Goal: Find specific page/section: Find specific page/section

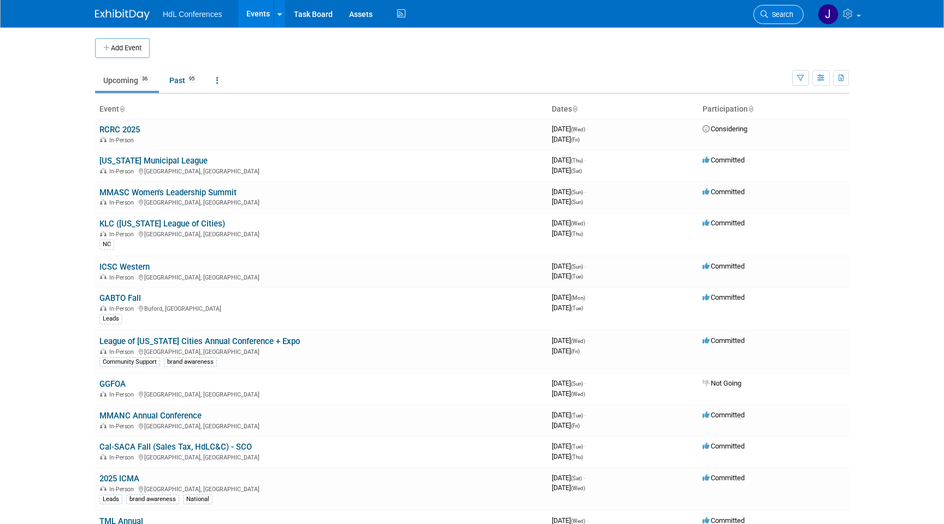
click at [774, 19] on link "Search" at bounding box center [779, 14] width 50 height 19
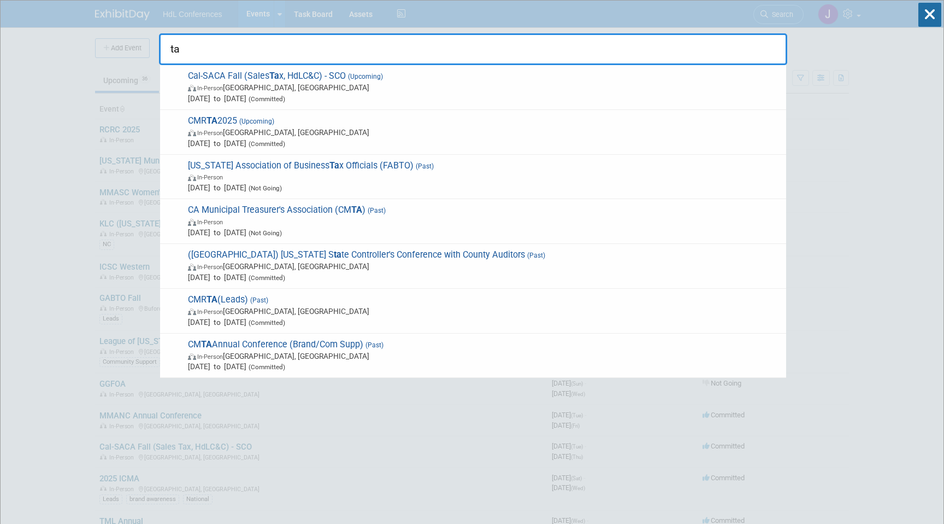
type input "ta"
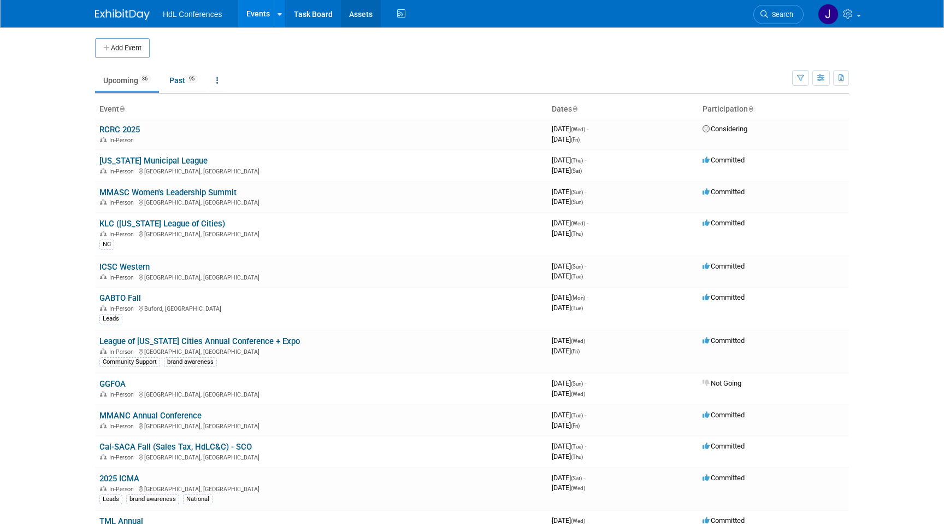
click at [350, 7] on link "Assets" at bounding box center [361, 13] width 40 height 27
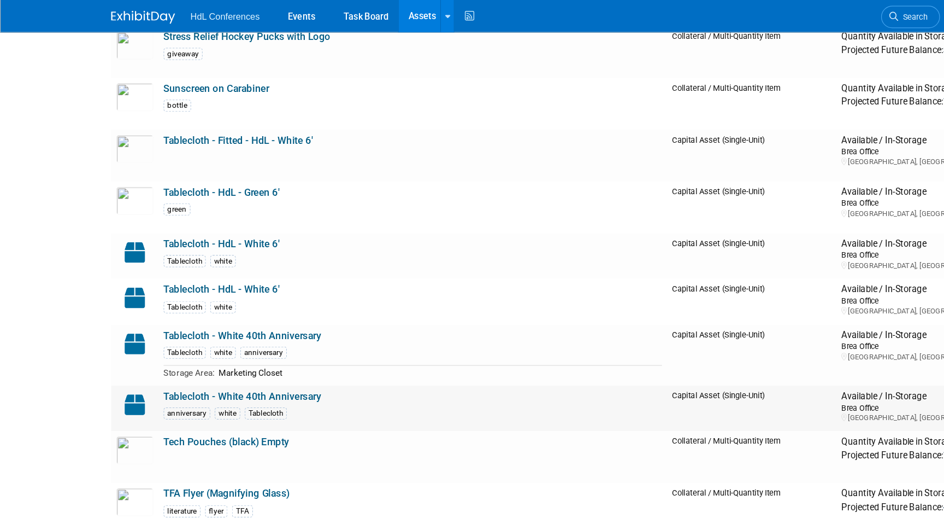
scroll to position [3386, 0]
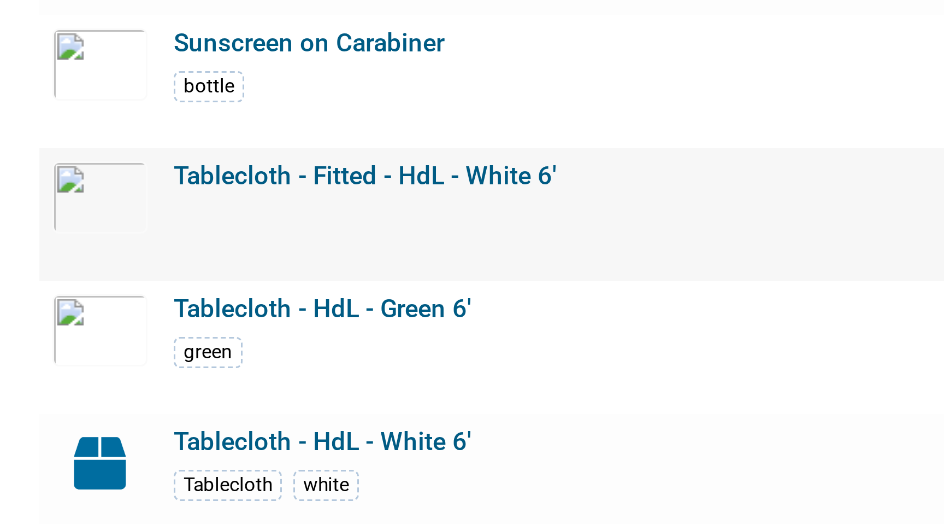
click at [163, 156] on link "Tablecloth - Fitted - HdL - White 6'" at bounding box center [204, 154] width 128 height 10
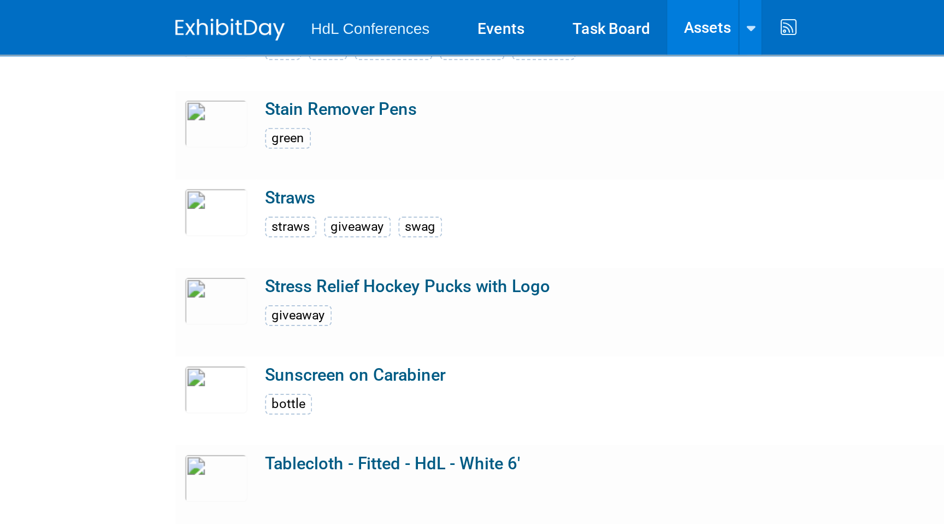
scroll to position [3234, 0]
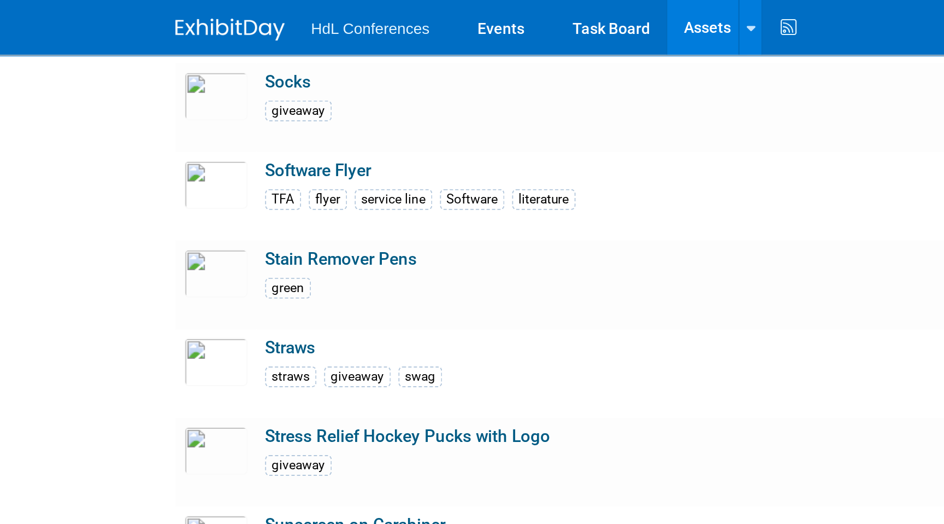
click at [119, 13] on img at bounding box center [122, 14] width 55 height 11
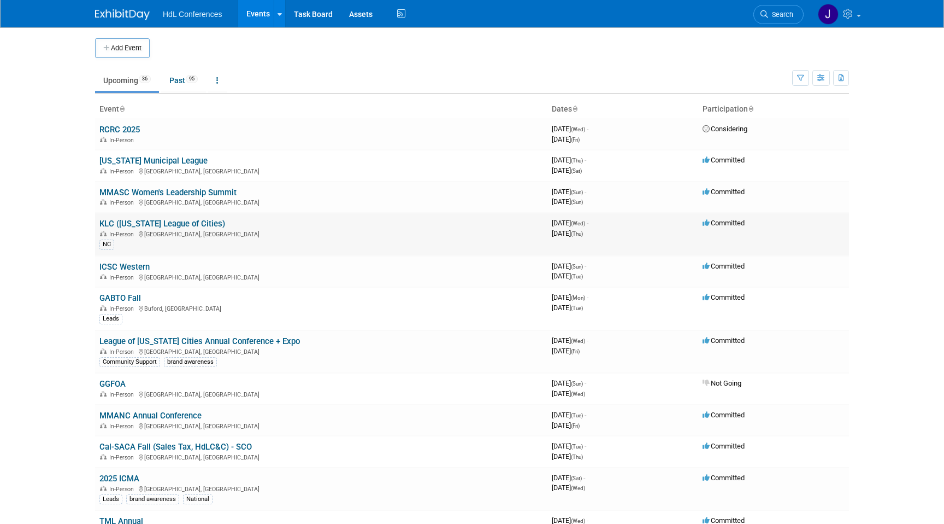
click at [145, 222] on link "KLC (Kentucky League of Cities)" at bounding box center [162, 224] width 126 height 10
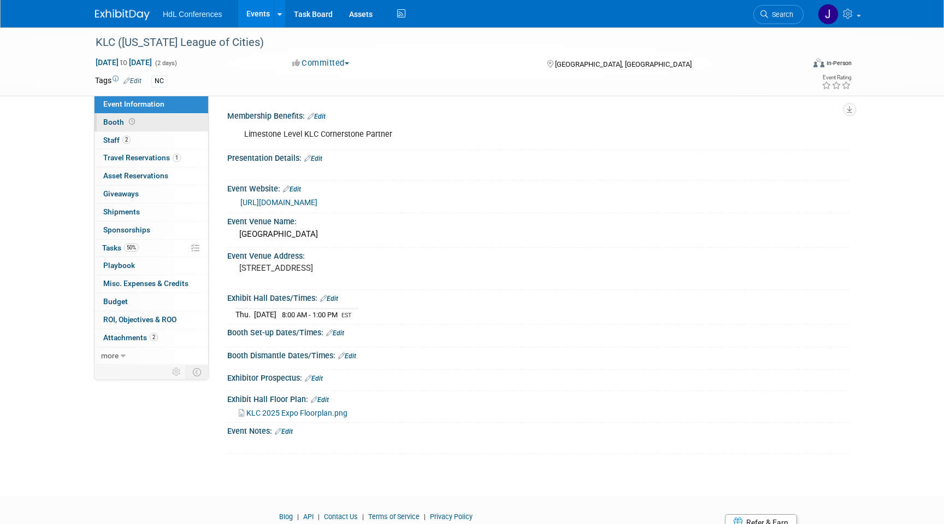
click at [144, 120] on link "Booth" at bounding box center [152, 122] width 114 height 17
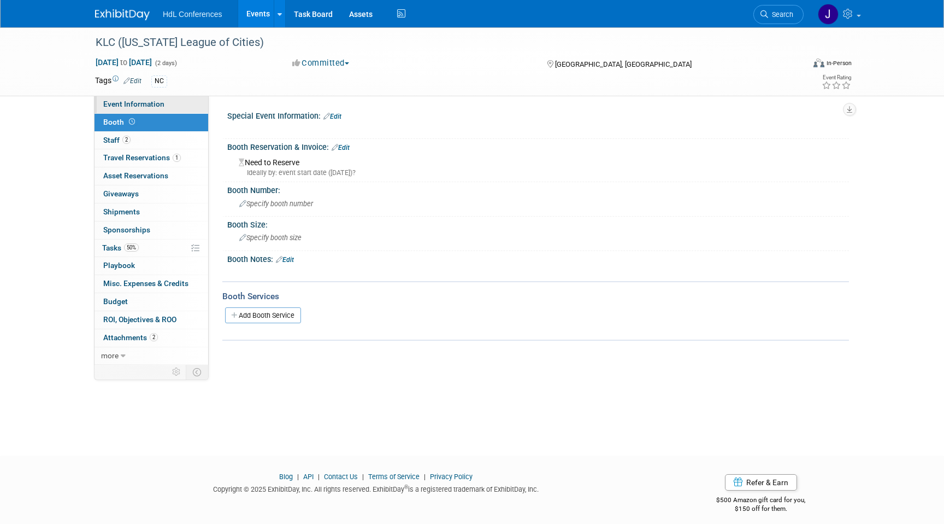
click at [149, 110] on link "Event Information" at bounding box center [152, 104] width 114 height 17
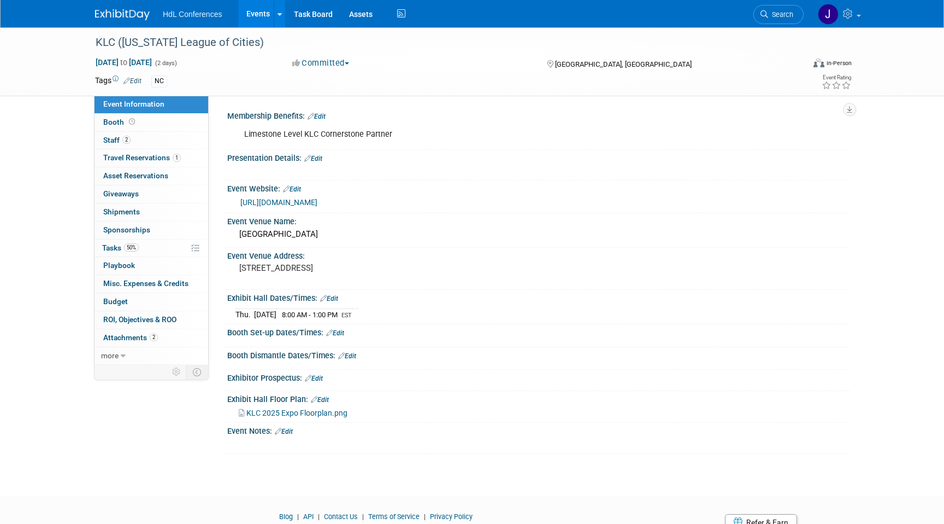
click at [113, 15] on img at bounding box center [122, 14] width 55 height 11
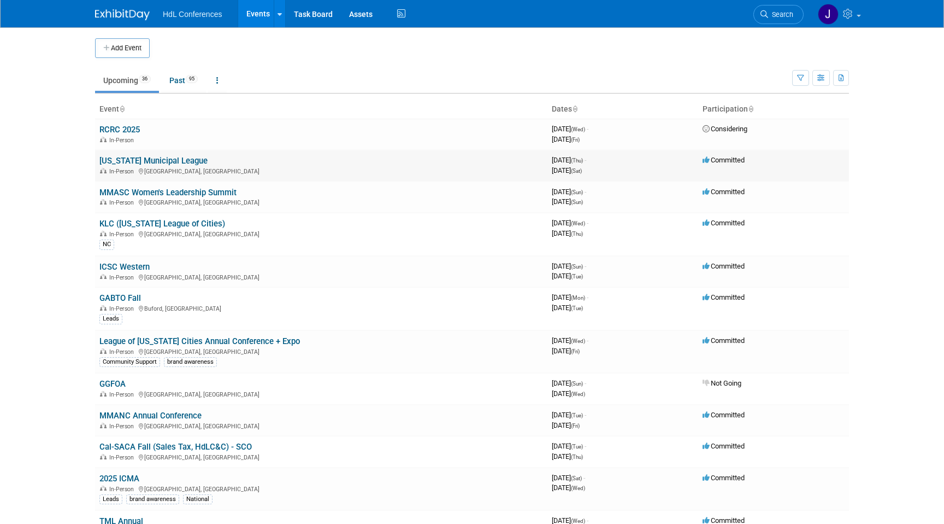
click at [139, 166] on td "[US_STATE] Municipal League In-Person [GEOGRAPHIC_DATA], [GEOGRAPHIC_DATA]" at bounding box center [321, 165] width 453 height 31
click at [136, 157] on link "[US_STATE] Municipal League" at bounding box center [153, 161] width 108 height 10
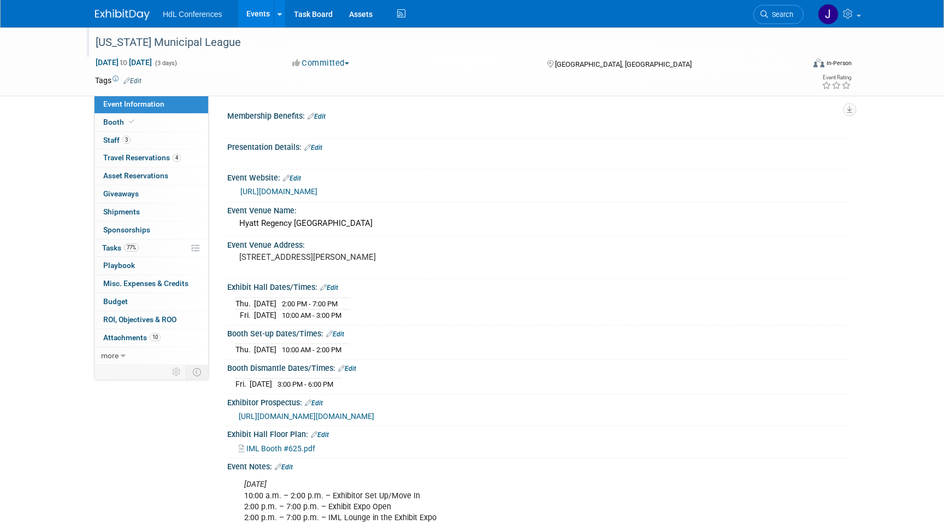
click at [208, 38] on div "Illinois Municipal League" at bounding box center [440, 43] width 696 height 20
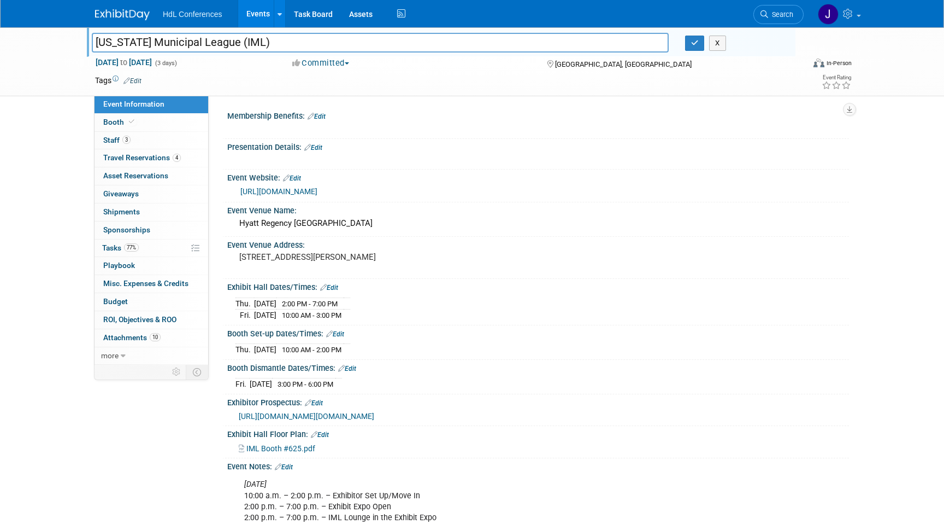
type input "[US_STATE] Municipal League (IML)"
click at [23, 153] on div "Illinois Municipal League Illinois Municipal League (IML) X Sep 18, 2025 to Sep…" at bounding box center [472, 323] width 944 height 593
click at [690, 43] on button "button" at bounding box center [695, 43] width 20 height 15
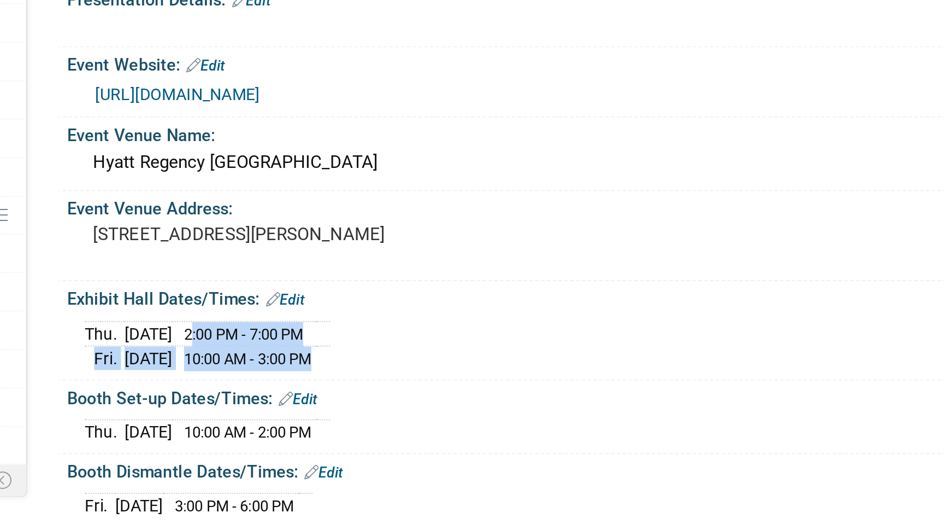
drag, startPoint x: 300, startPoint y: 301, endPoint x: 373, endPoint y: 314, distance: 74.3
click at [350, 314] on tbody "Thu. Sep 18, 2025 2:00 PM - 7:00 PM Fri. Sep 19, 2025 10:00 AM - 3:00 PM" at bounding box center [293, 309] width 115 height 24
click at [350, 314] on td at bounding box center [347, 314] width 7 height 11
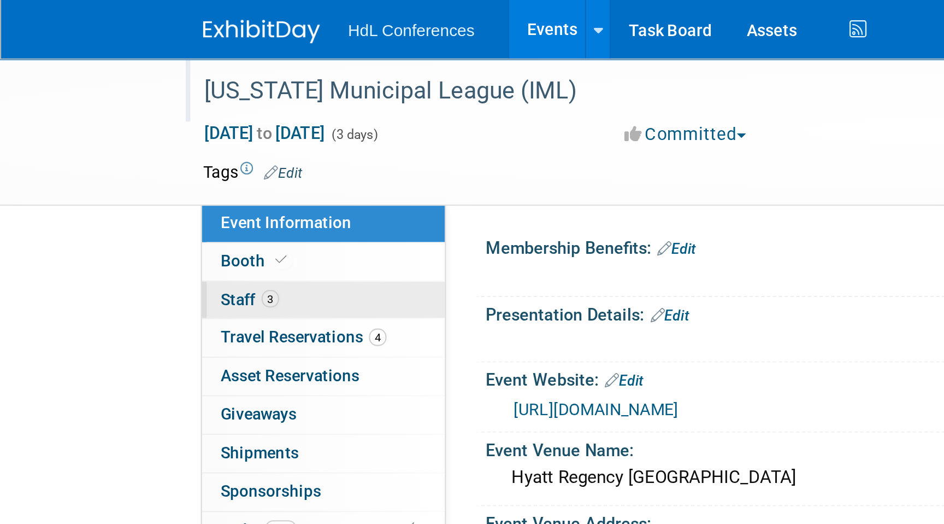
click at [137, 132] on link "3 Staff 3" at bounding box center [152, 140] width 114 height 17
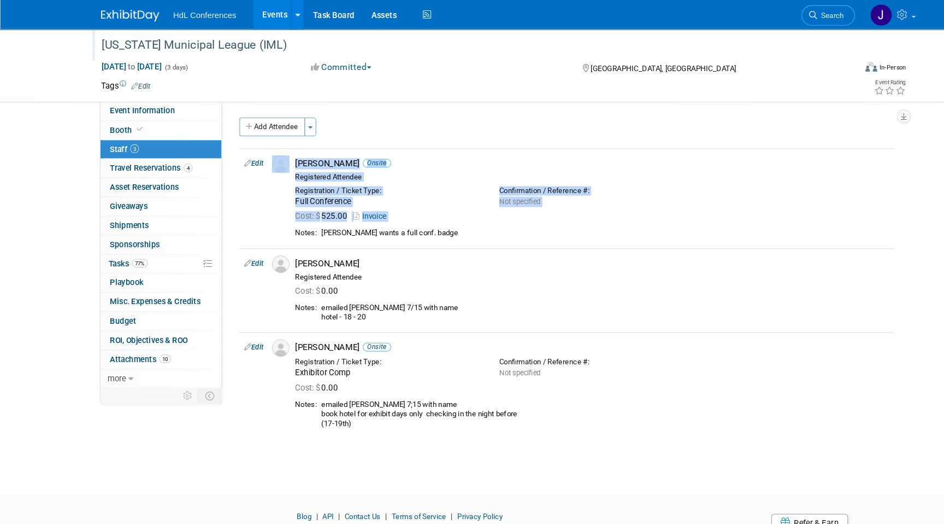
drag, startPoint x: 343, startPoint y: 210, endPoint x: 397, endPoint y: 414, distance: 211.1
click at [398, 414] on div "Add Attendee Toggle Dropdown Quick -Tag Attendees Apply X (me) select all" at bounding box center [533, 266] width 616 height 312
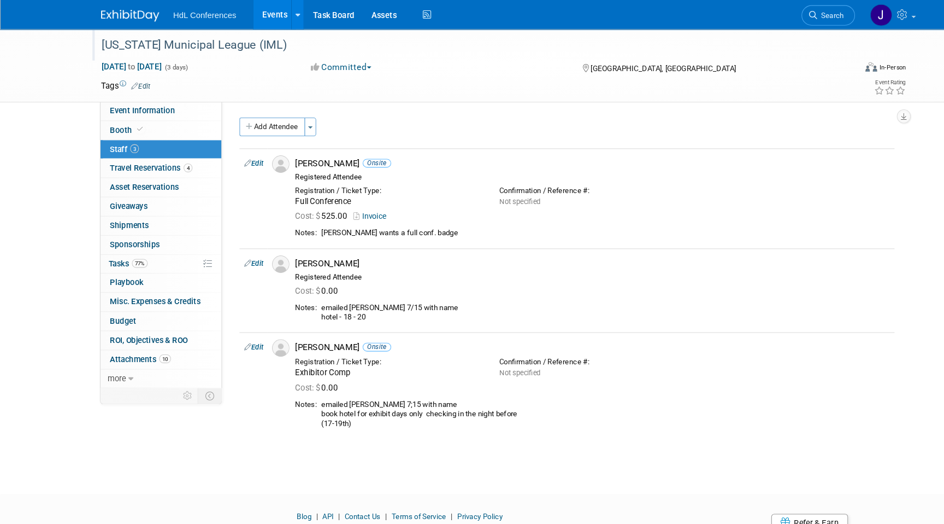
click at [401, 439] on div "Illinois Municipal League (IML) Sep 18, 2025 to Sep 20, 2025 (3 days) Sep 18, 2…" at bounding box center [472, 235] width 944 height 417
drag, startPoint x: 401, startPoint y: 439, endPoint x: 294, endPoint y: 147, distance: 310.7
click at [295, 147] on div "Illinois Municipal League (IML) Sep 18, 2025 to Sep 20, 2025 (3 days) Sep 18, 2…" at bounding box center [472, 235] width 944 height 417
click at [295, 471] on div at bounding box center [472, 474] width 944 height 14
click at [366, 21] on link "Assets" at bounding box center [361, 13] width 40 height 27
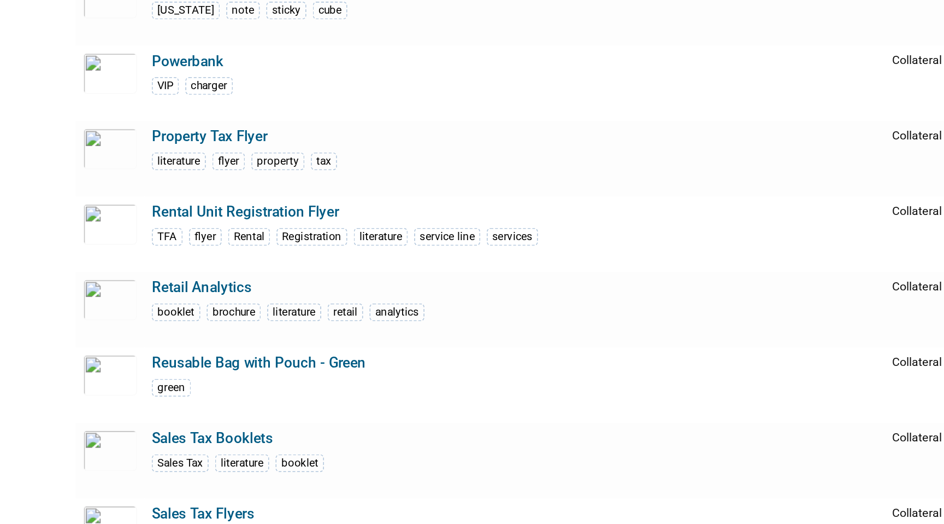
scroll to position [2580, 0]
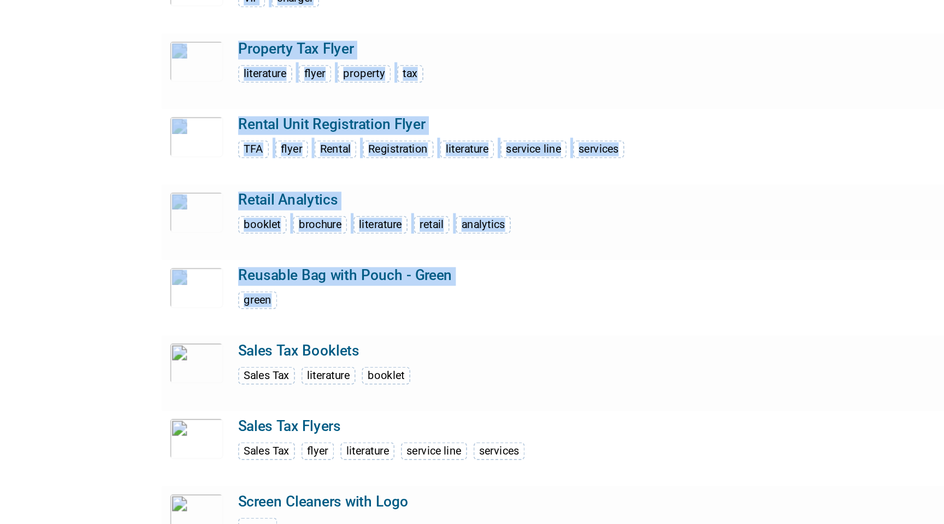
drag, startPoint x: 265, startPoint y: 397, endPoint x: 80, endPoint y: 372, distance: 186.9
drag, startPoint x: 80, startPoint y: 372, endPoint x: 191, endPoint y: 399, distance: 114.7
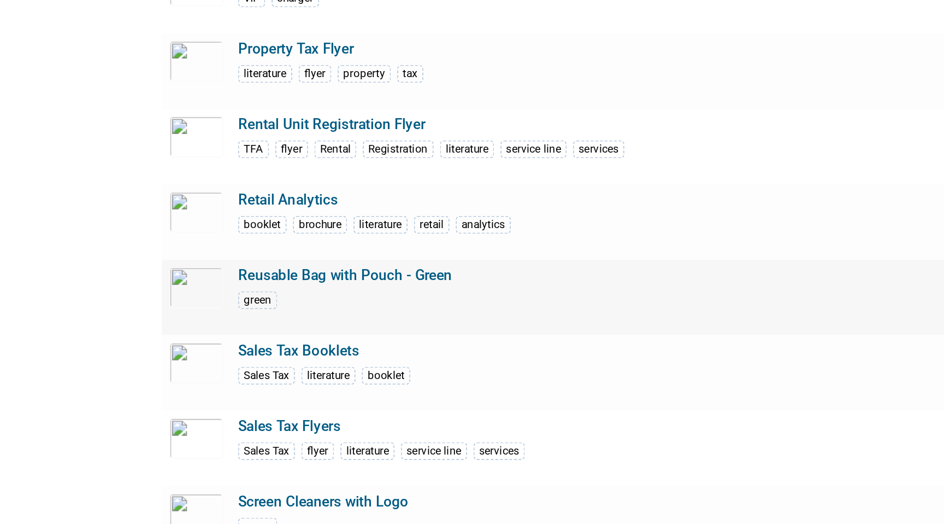
click at [191, 399] on td "Reusable Bag with Pouch - Green green" at bounding box center [353, 390] width 435 height 44
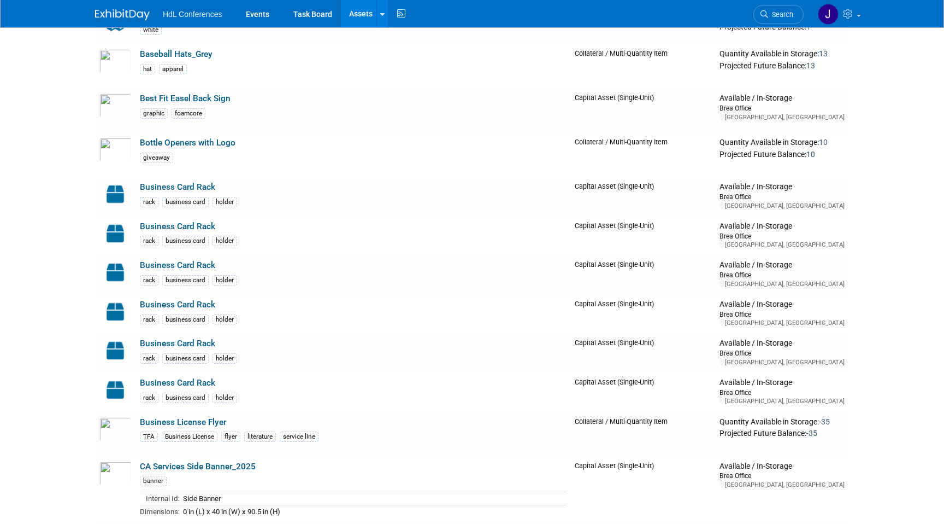
scroll to position [0, 0]
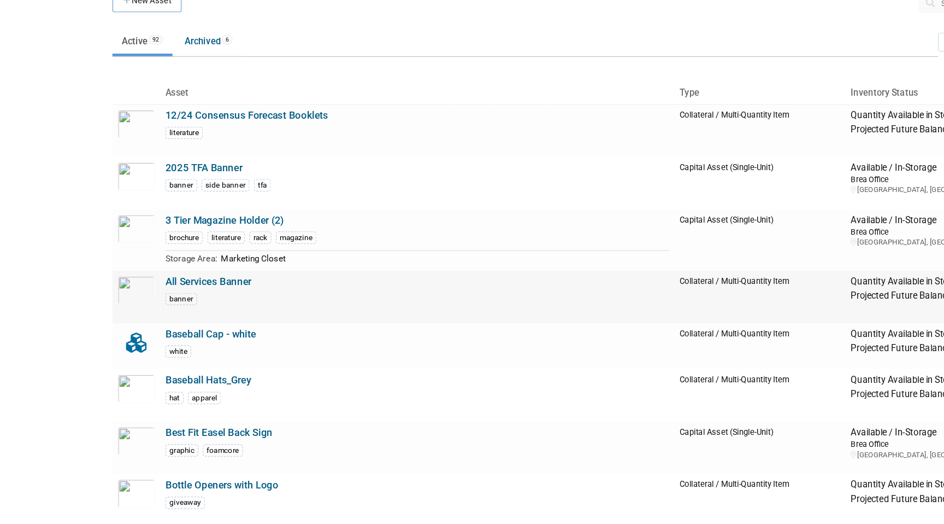
click at [189, 287] on link "All Services Banner" at bounding box center [176, 286] width 73 height 10
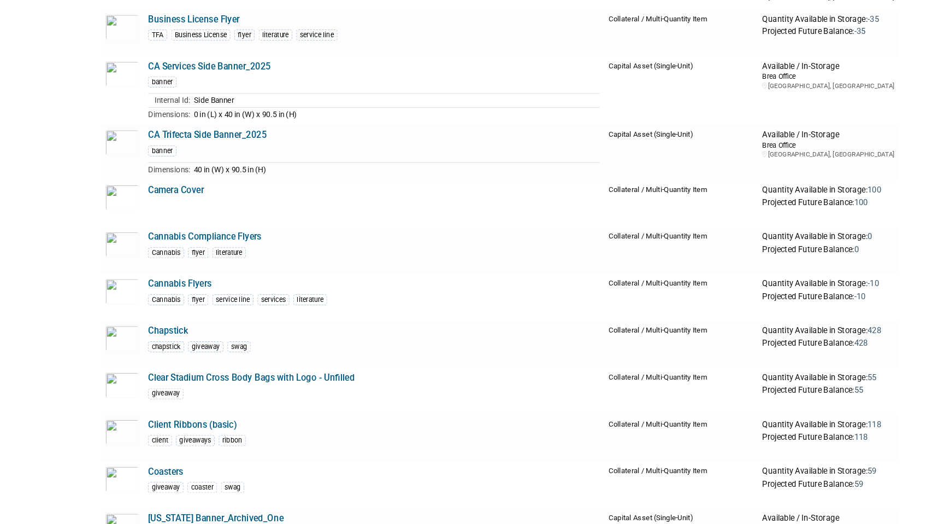
click at [190, 343] on td "Chapstick chapstick giveaway swag" at bounding box center [353, 354] width 435 height 44
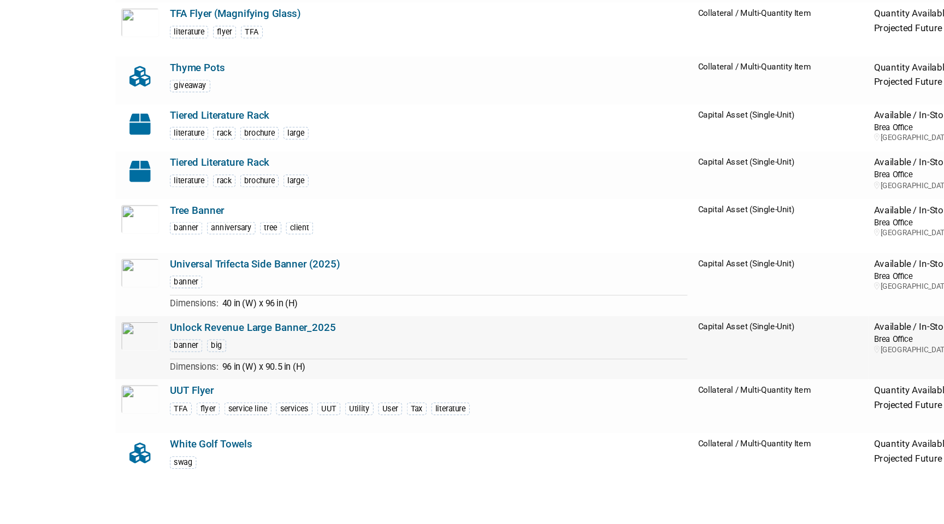
scroll to position [3738, 0]
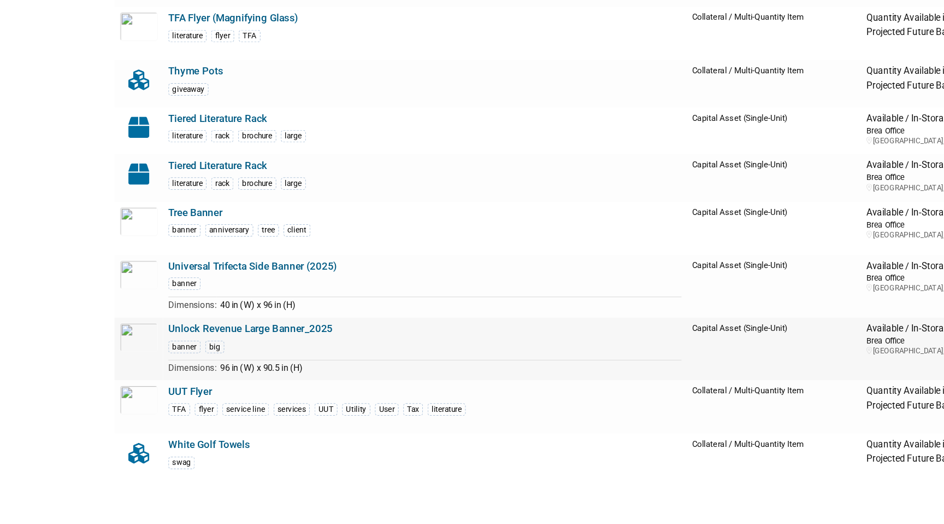
click at [257, 362] on link "Unlock Revenue Large Banner_2025" at bounding box center [208, 362] width 137 height 10
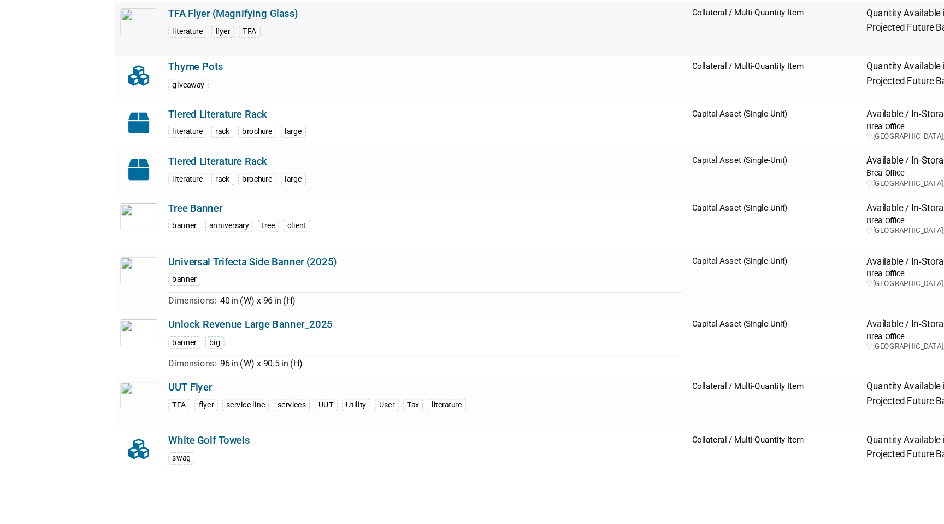
scroll to position [629, 0]
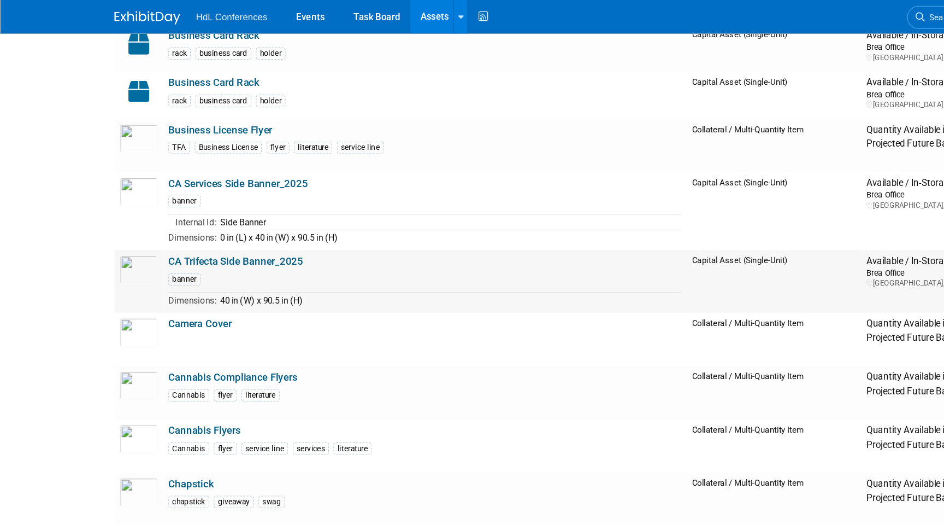
click at [179, 219] on link "CA Trifecta Side Banner_2025" at bounding box center [196, 217] width 112 height 10
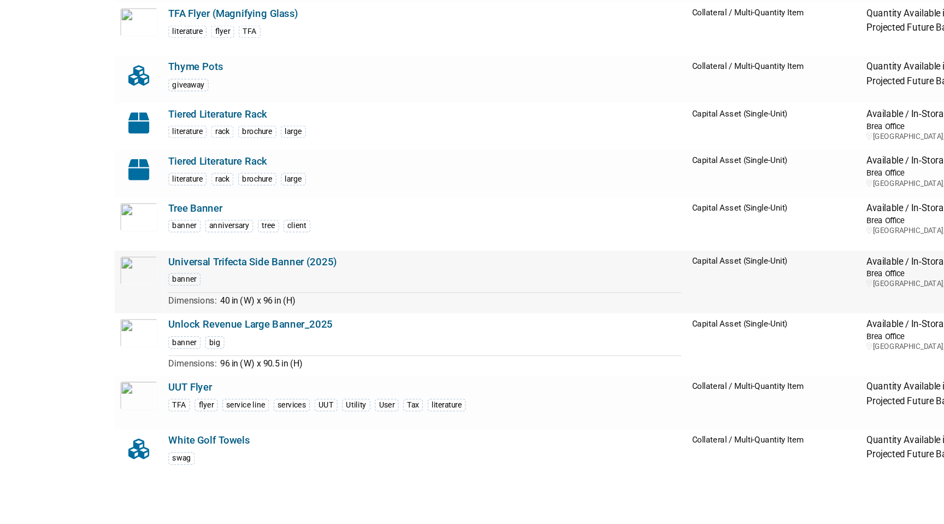
click at [204, 303] on link "Universal Trifecta Side Banner (2025)" at bounding box center [210, 306] width 140 height 10
click at [218, 360] on link "Unlock Revenue Large Banner_2025" at bounding box center [208, 358] width 137 height 10
click at [232, 308] on link "Universal Trifecta Side Banner (2025)" at bounding box center [210, 306] width 140 height 10
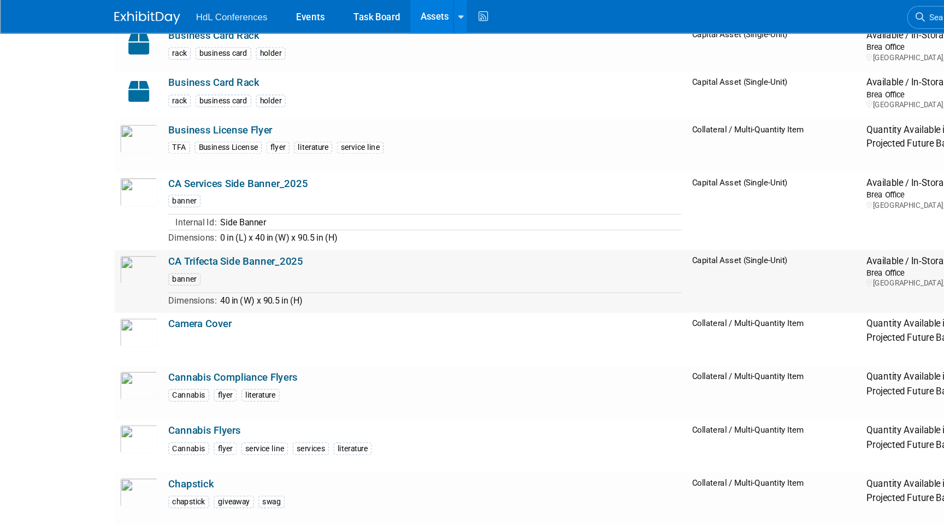
click at [179, 217] on link "CA Trifecta Side Banner_2025" at bounding box center [196, 217] width 112 height 10
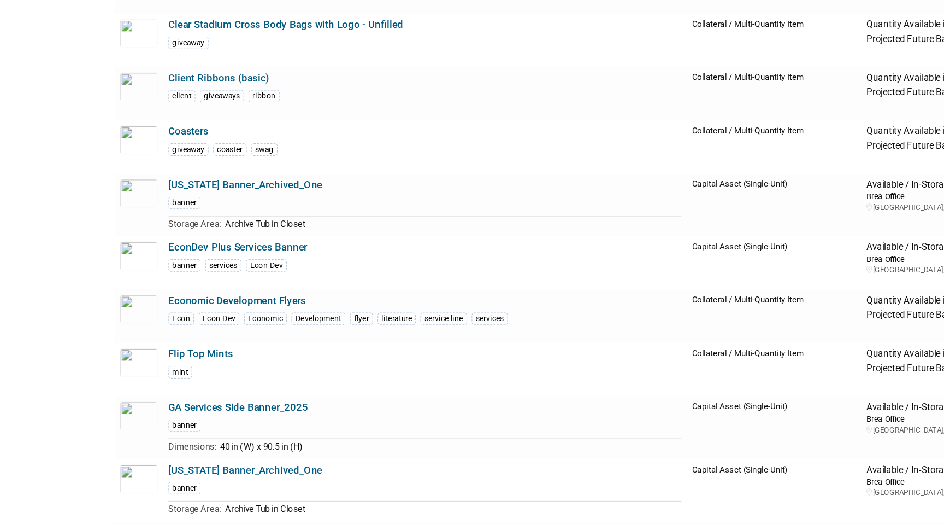
scroll to position [974, 0]
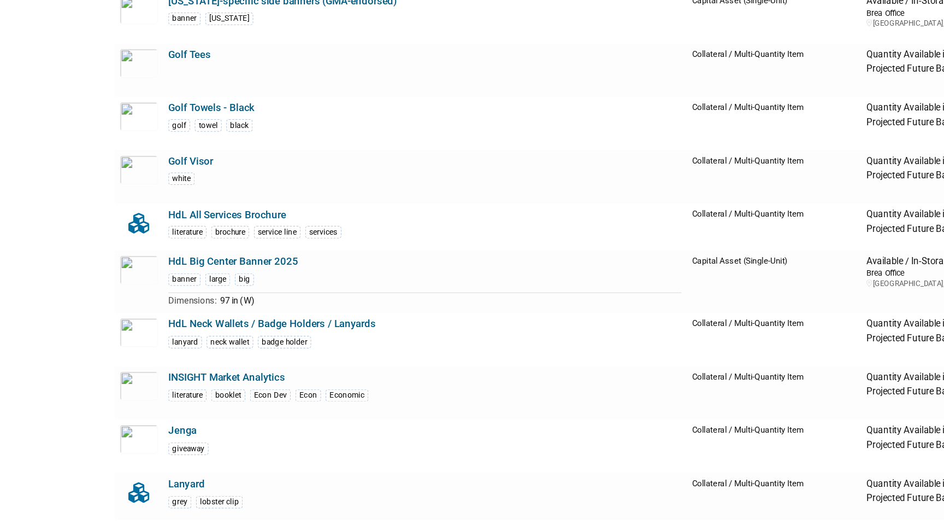
scroll to position [1675, 0]
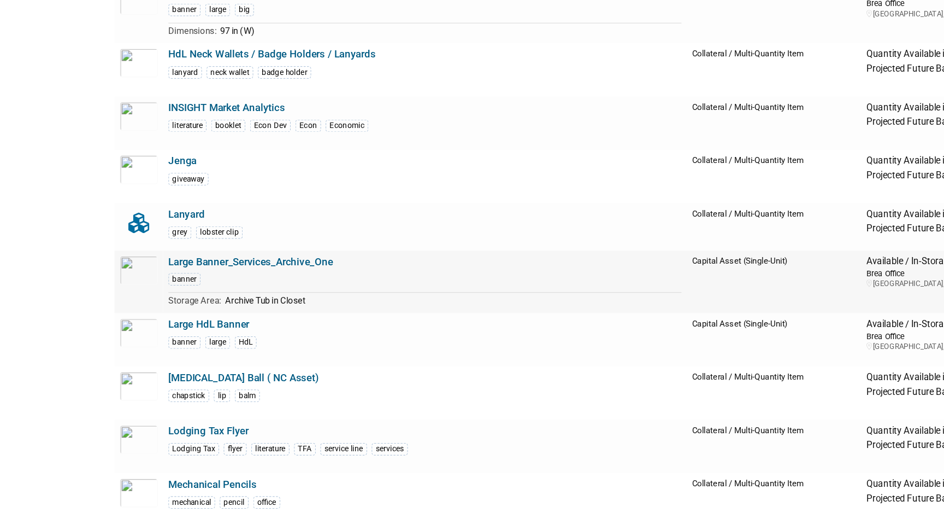
click at [209, 302] on link "Large Banner_Services_Archive_One" at bounding box center [208, 306] width 137 height 10
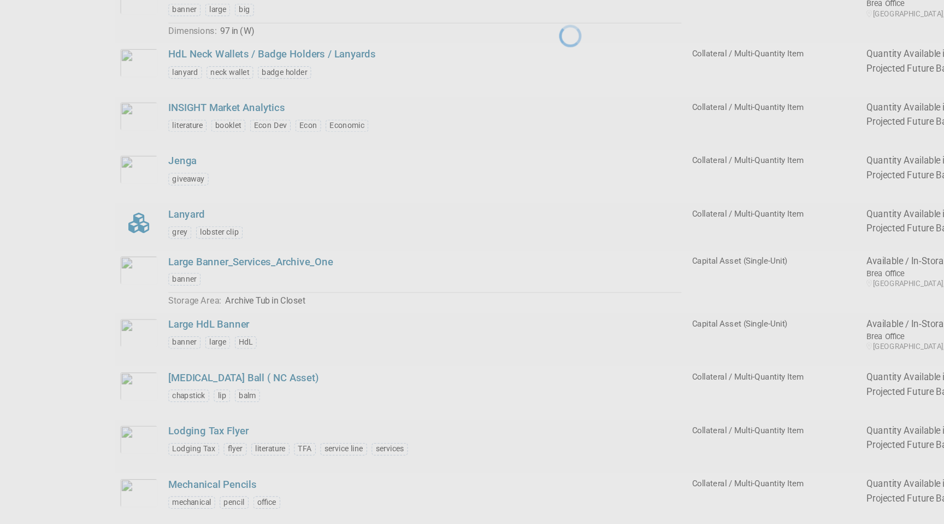
click at [465, 308] on div at bounding box center [472, 262] width 15 height 524
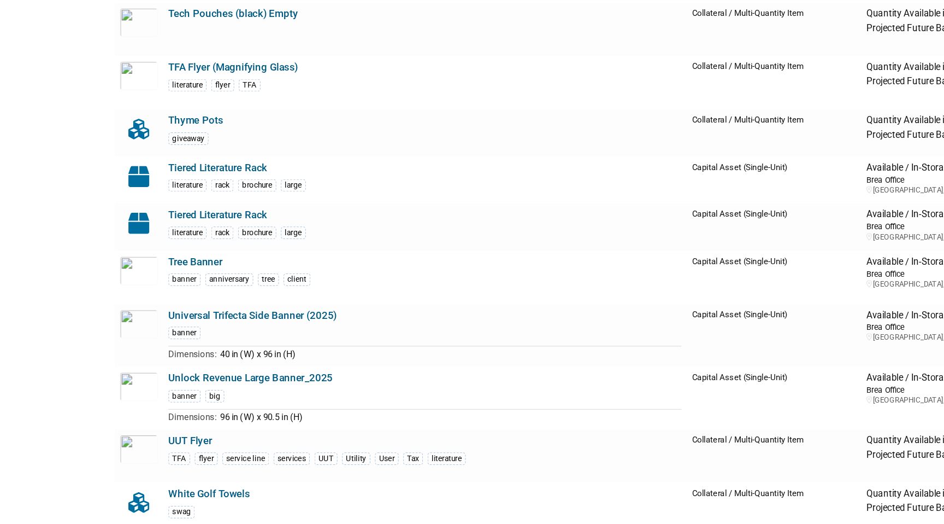
scroll to position [0, 0]
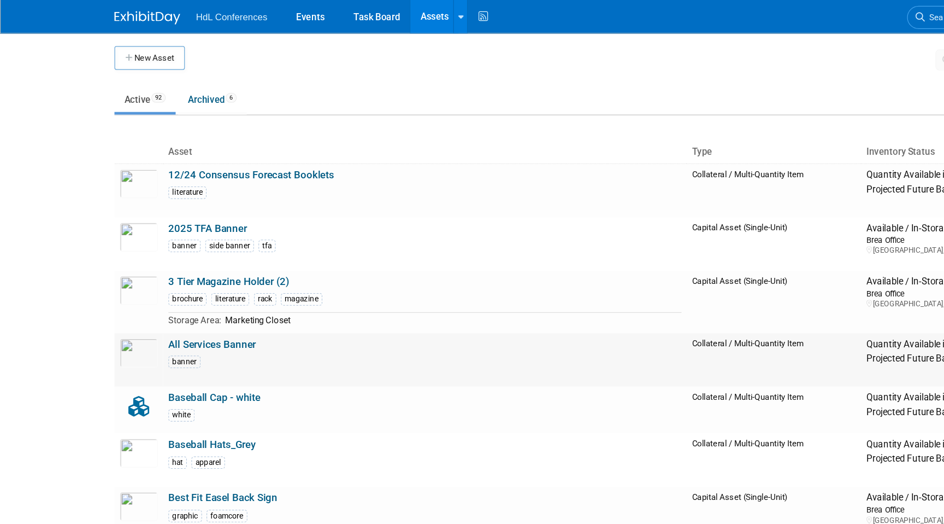
click at [171, 284] on link "All Services Banner" at bounding box center [176, 286] width 73 height 10
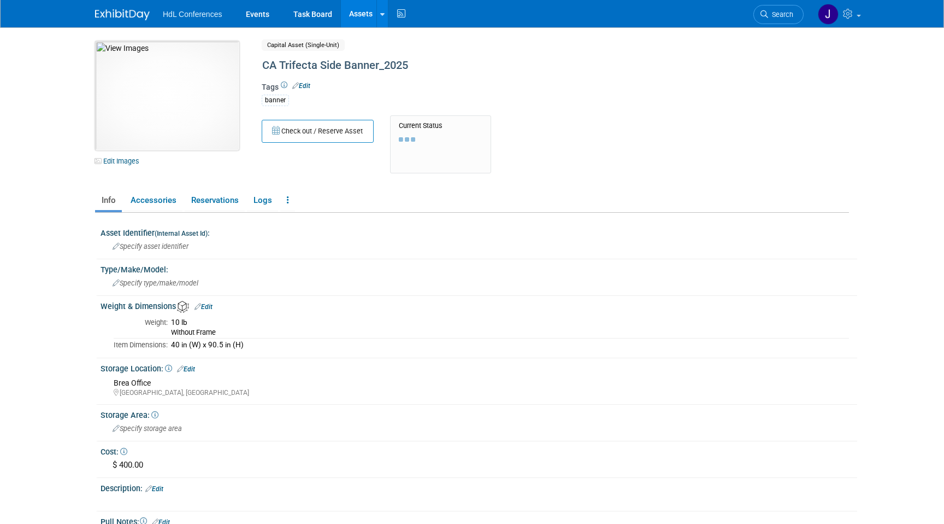
click at [171, 123] on img at bounding box center [167, 95] width 144 height 109
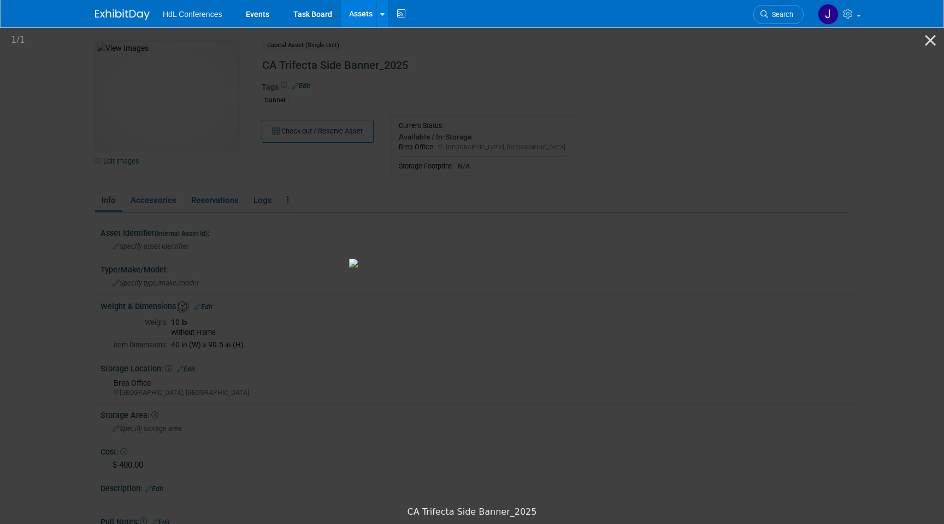
click at [121, 209] on picture at bounding box center [472, 263] width 944 height 474
click at [936, 37] on button "Close gallery" at bounding box center [930, 40] width 27 height 26
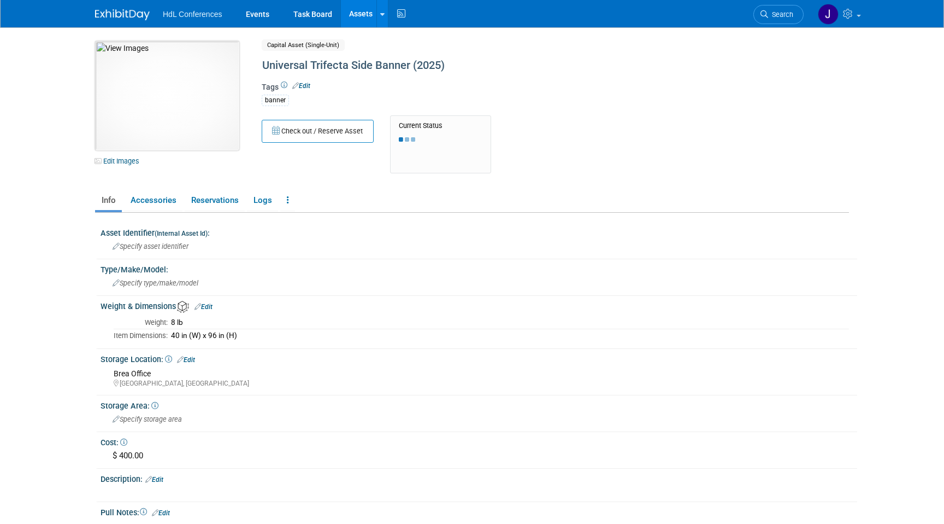
click at [177, 89] on img at bounding box center [167, 95] width 144 height 109
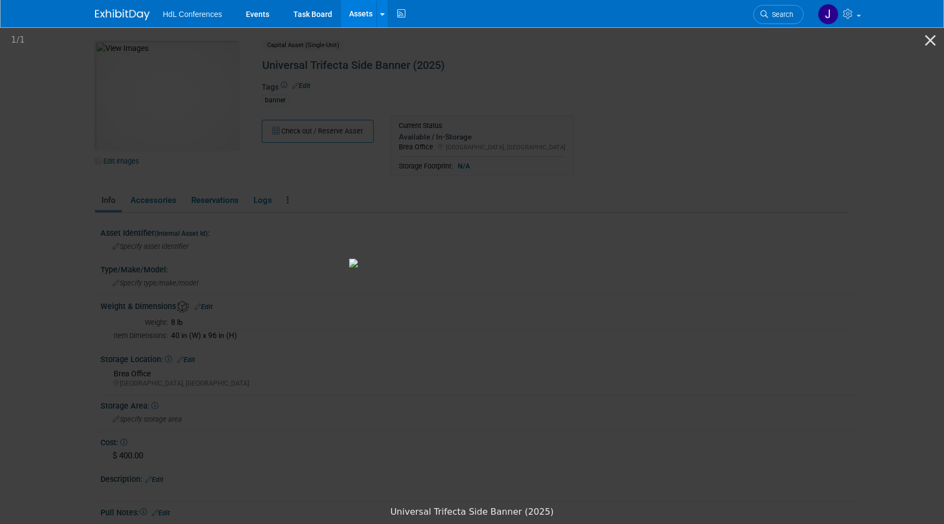
click at [117, 225] on picture at bounding box center [472, 263] width 944 height 474
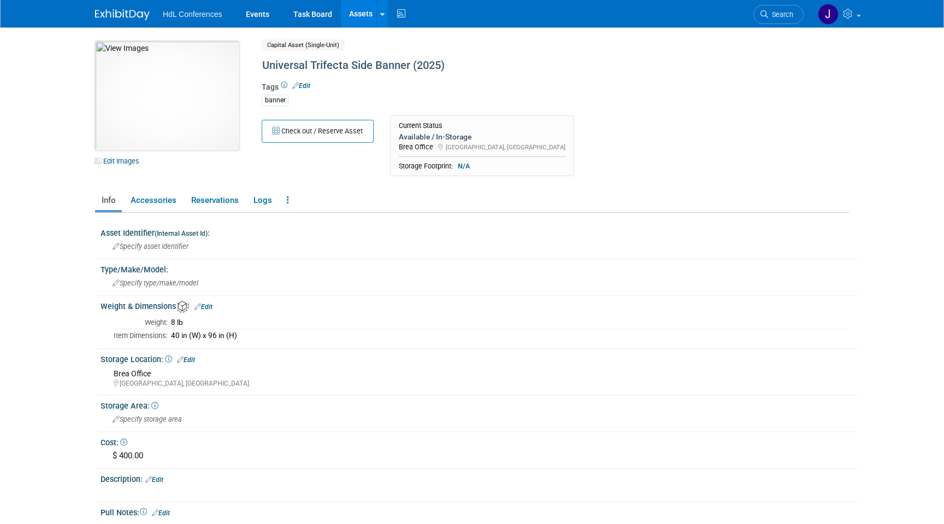
click at [147, 85] on img at bounding box center [167, 95] width 144 height 109
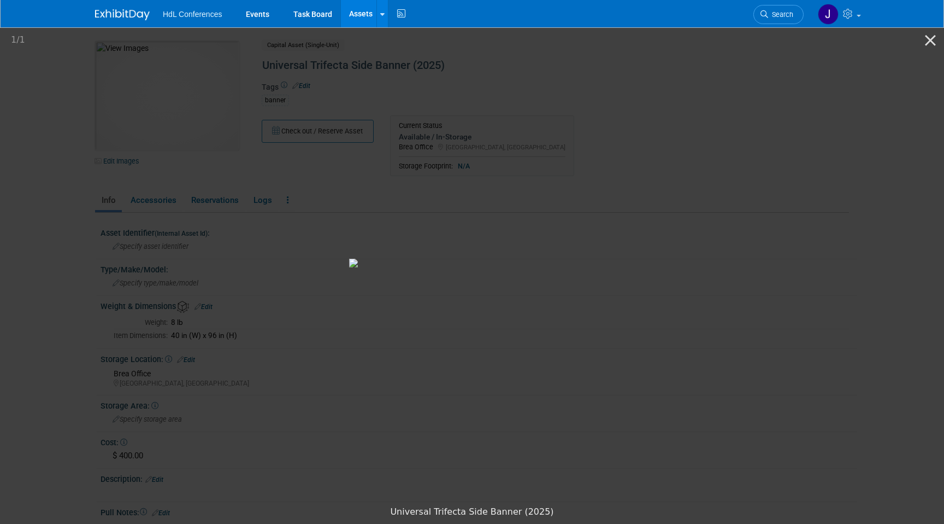
click at [92, 168] on picture at bounding box center [472, 263] width 944 height 474
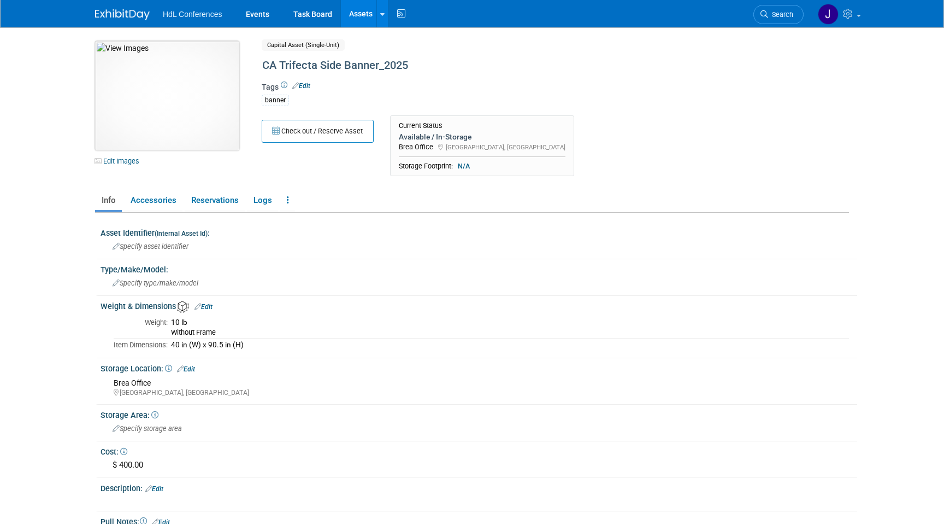
click at [140, 96] on img at bounding box center [167, 95] width 144 height 109
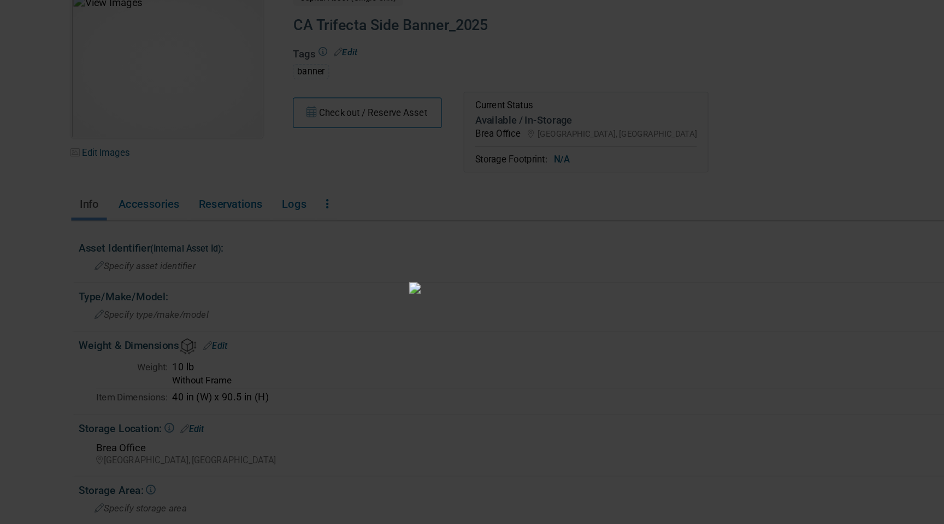
click at [167, 187] on picture at bounding box center [472, 263] width 944 height 474
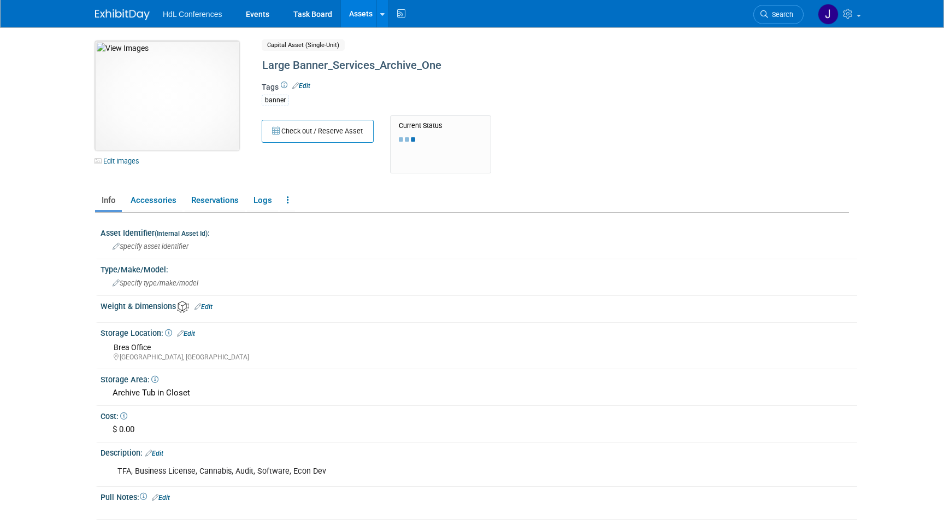
click at [160, 86] on img at bounding box center [167, 95] width 144 height 109
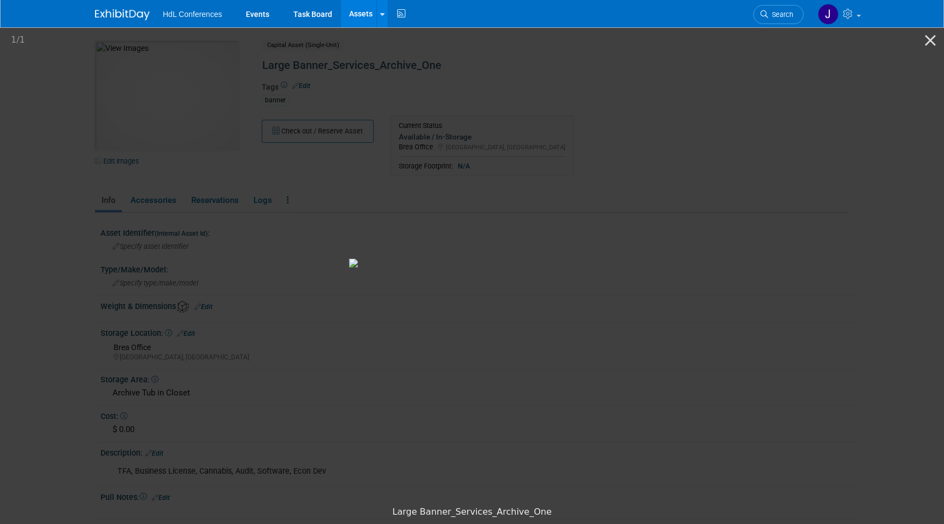
click at [0, 50] on div "1 / 1" at bounding box center [12, 40] width 25 height 26
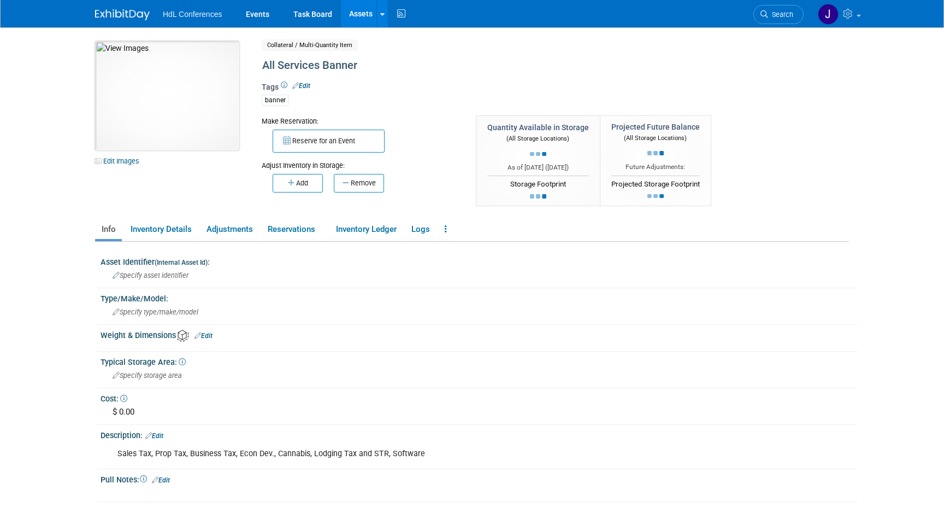
click at [200, 132] on img at bounding box center [167, 95] width 144 height 109
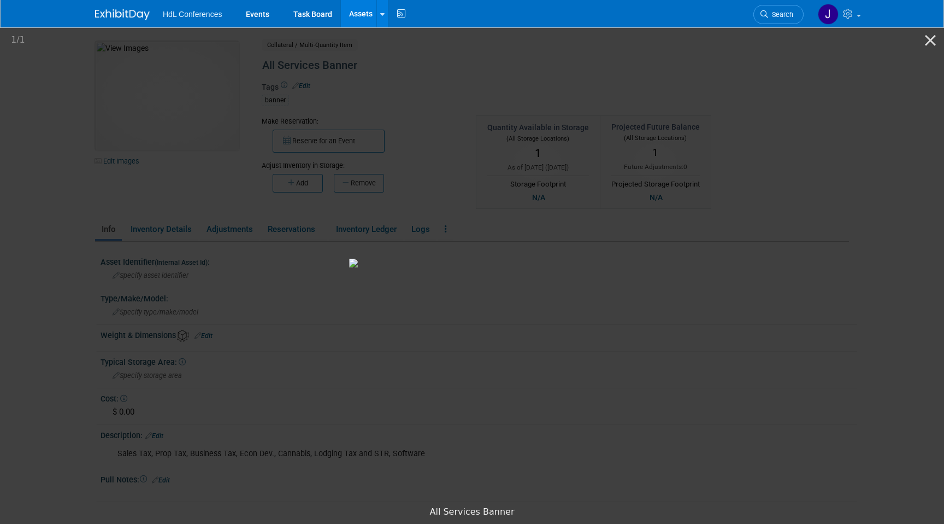
click at [0, 185] on picture at bounding box center [472, 263] width 944 height 474
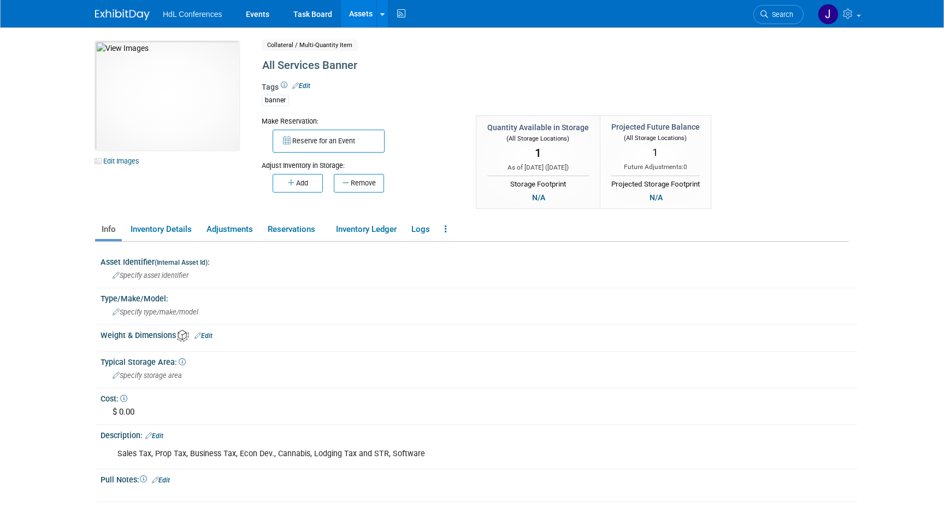
click at [118, 11] on img at bounding box center [122, 14] width 55 height 11
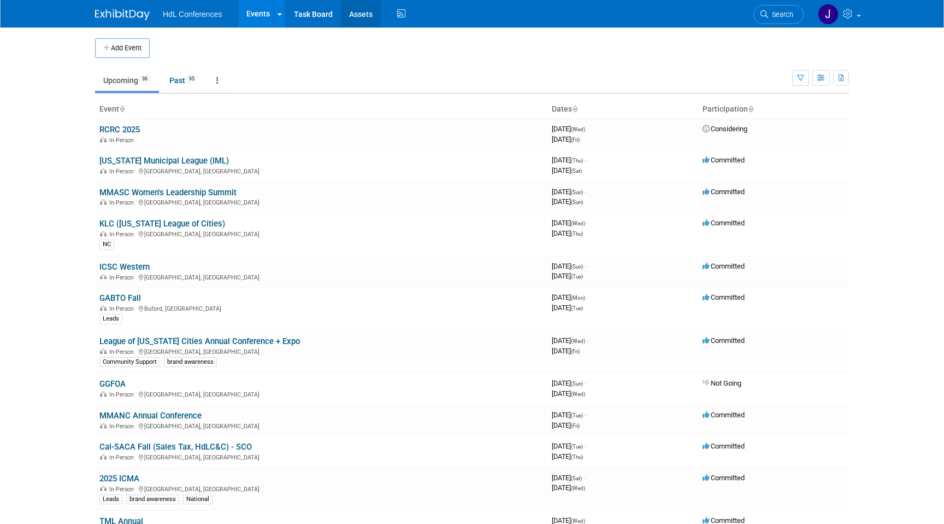
click at [372, 11] on link "Assets" at bounding box center [361, 13] width 40 height 27
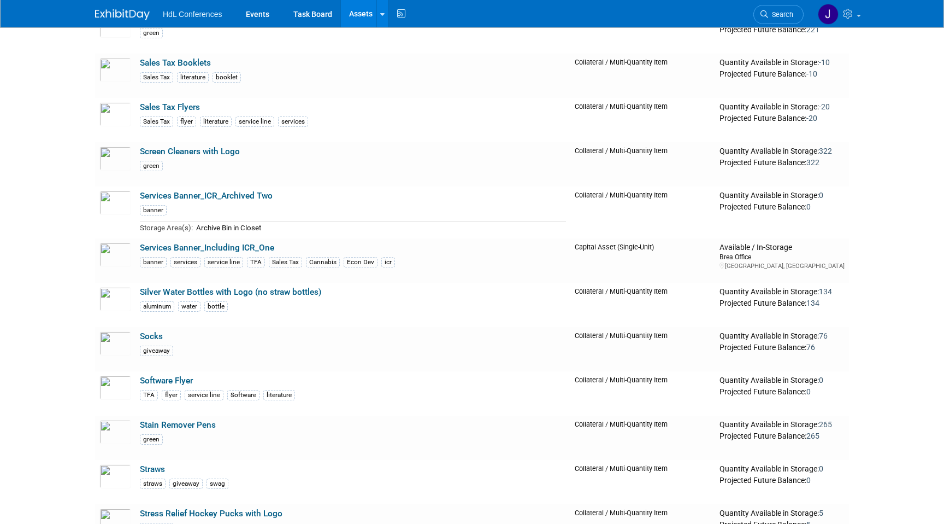
scroll to position [998, 0]
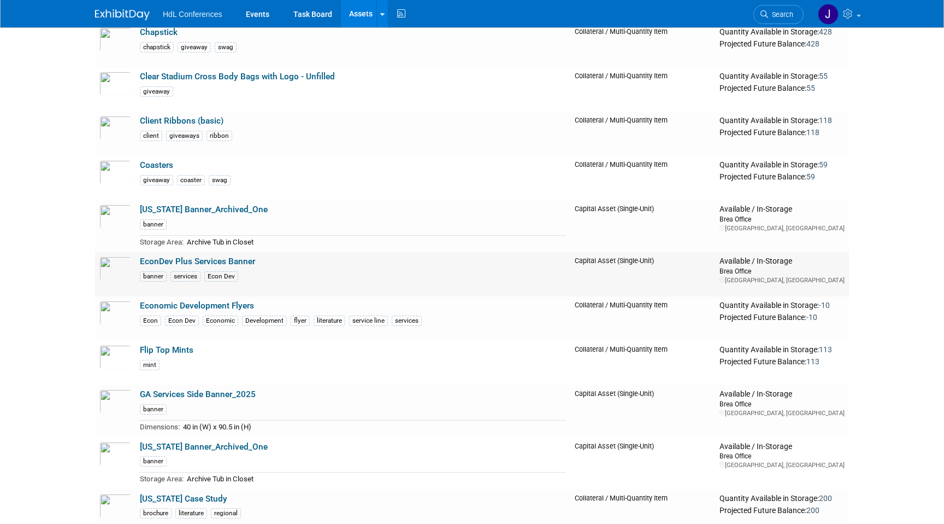
click at [197, 266] on link "EconDev Plus Services Banner" at bounding box center [197, 261] width 115 height 10
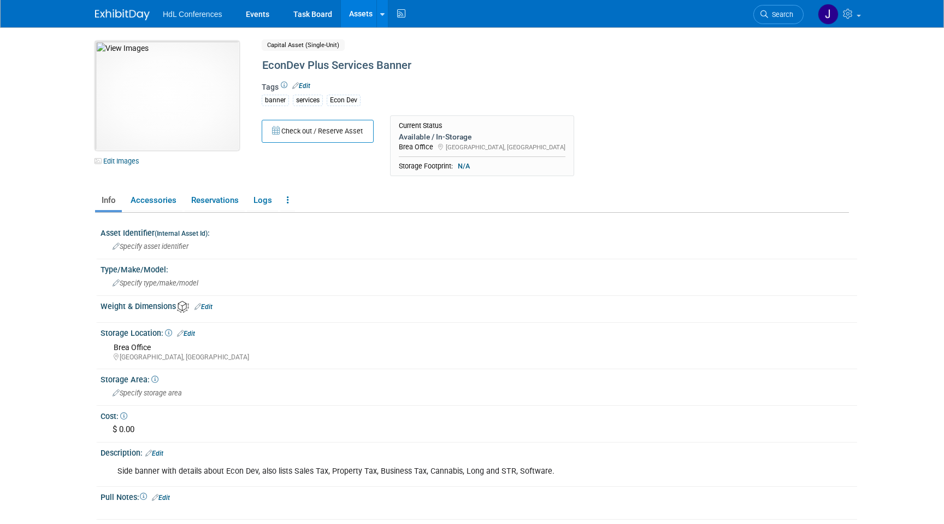
click at [153, 134] on img at bounding box center [167, 95] width 144 height 109
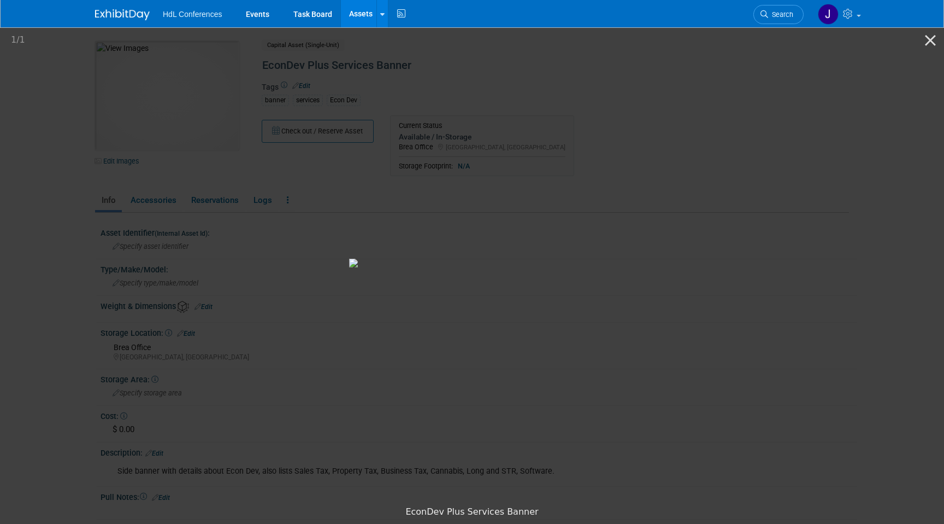
click at [849, 151] on picture at bounding box center [472, 263] width 944 height 474
